Goal: Check status

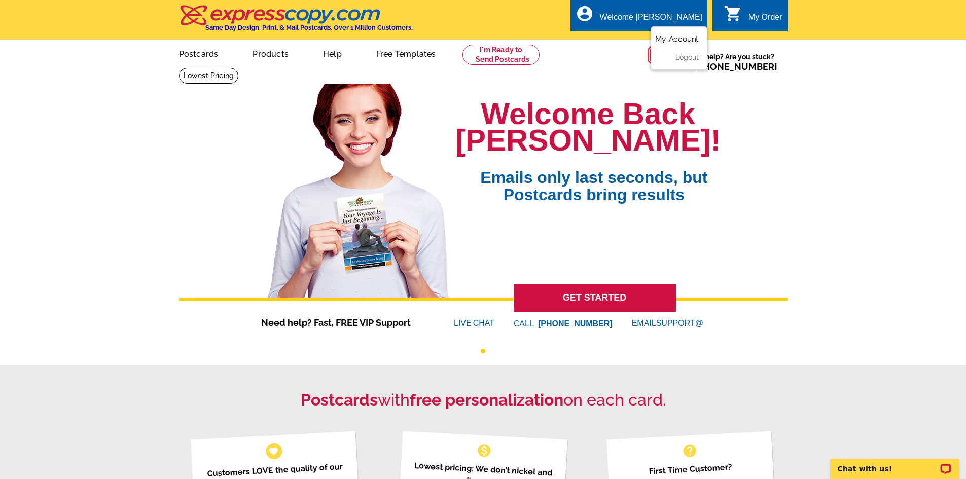
click at [681, 40] on link "My Account" at bounding box center [677, 38] width 44 height 9
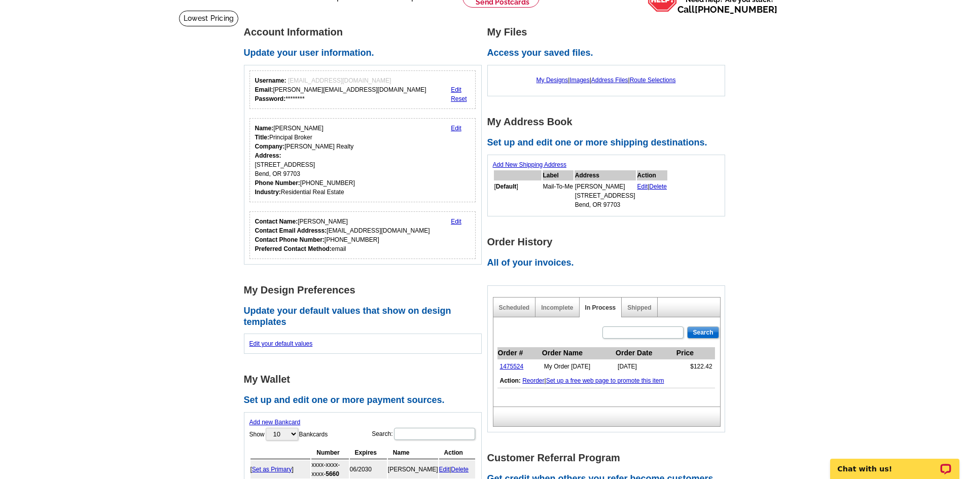
scroll to position [203, 0]
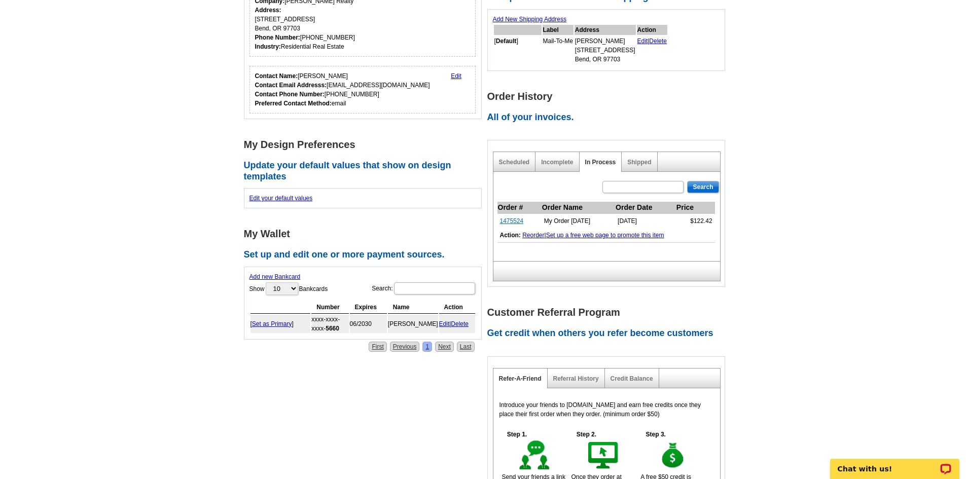
click at [508, 223] on link "1475524" at bounding box center [512, 220] width 24 height 7
